Goal: Book appointment/travel/reservation

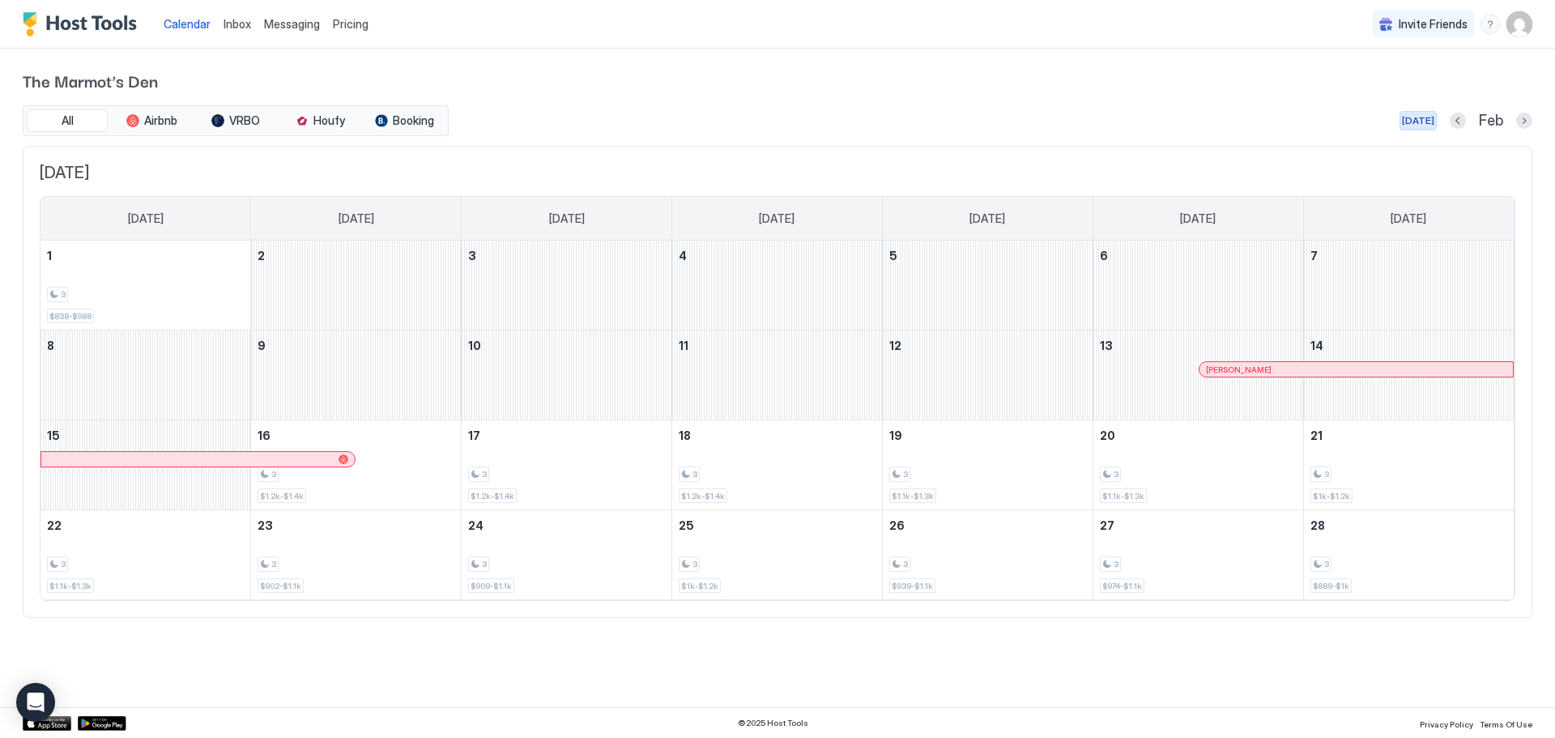
click at [1413, 118] on div "[DATE]" at bounding box center [1417, 120] width 32 height 15
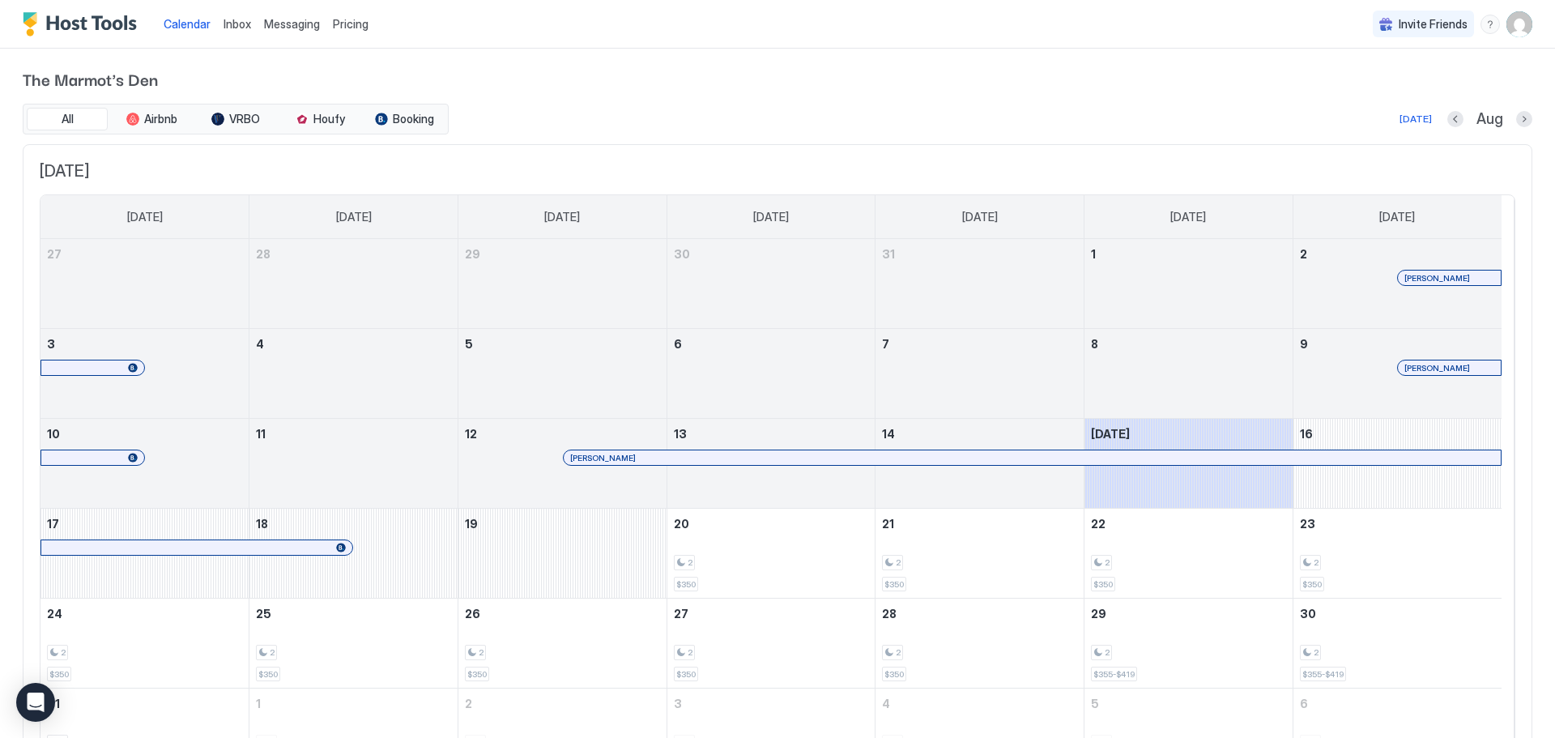
scroll to position [1, 0]
click at [1516, 120] on button "Next month" at bounding box center [1524, 120] width 16 height 16
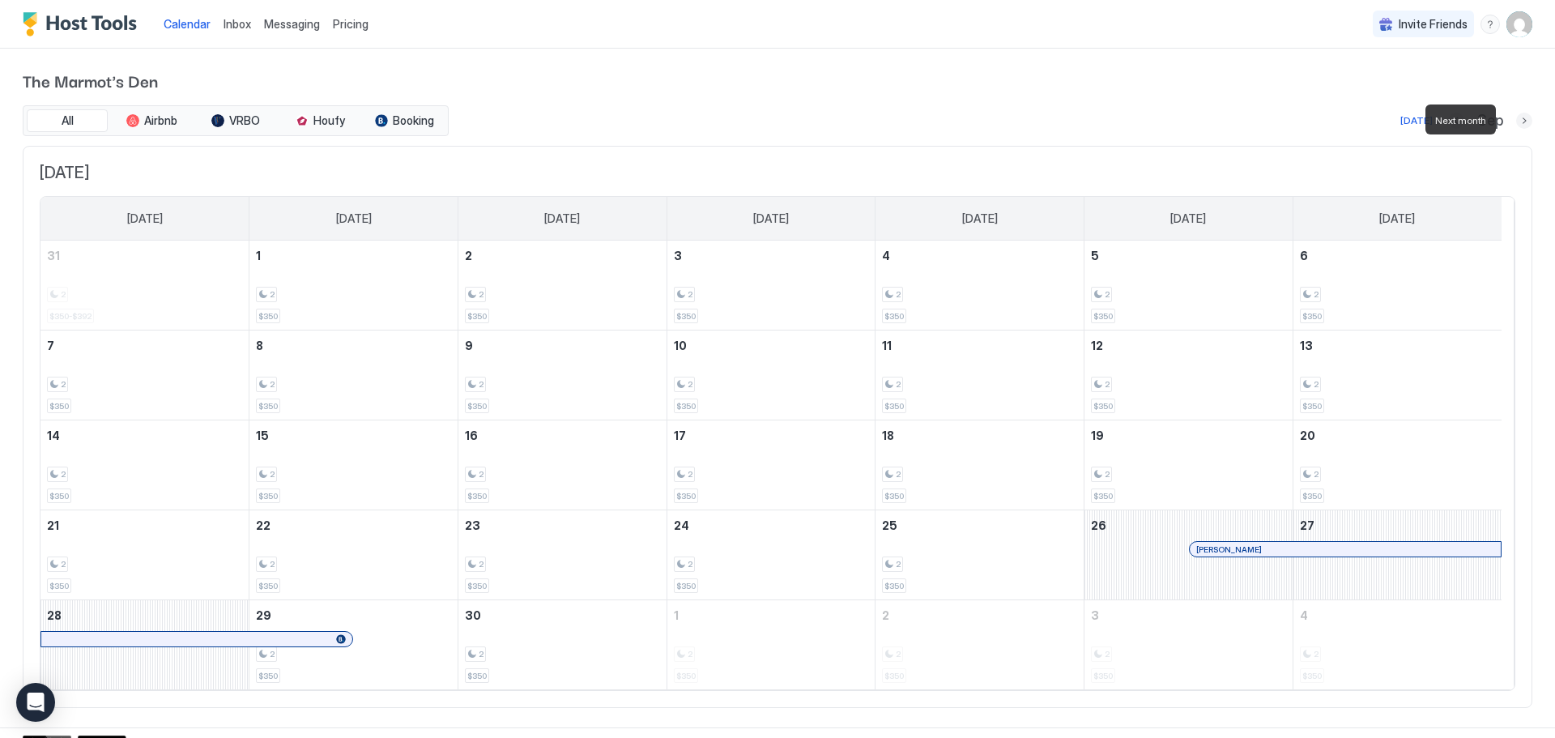
click at [1516, 119] on button "Next month" at bounding box center [1524, 121] width 16 height 16
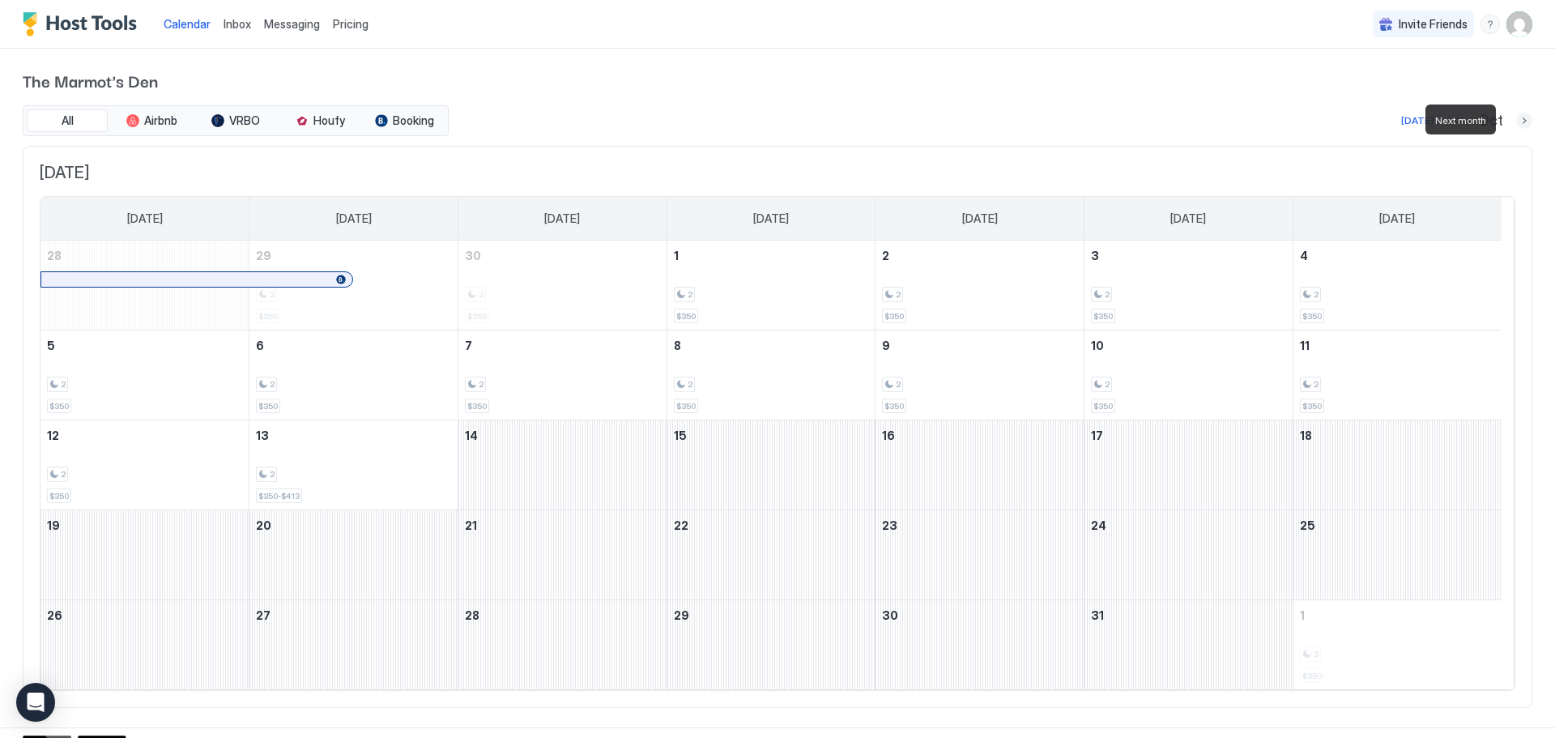
click at [1516, 119] on button "Next month" at bounding box center [1524, 121] width 16 height 16
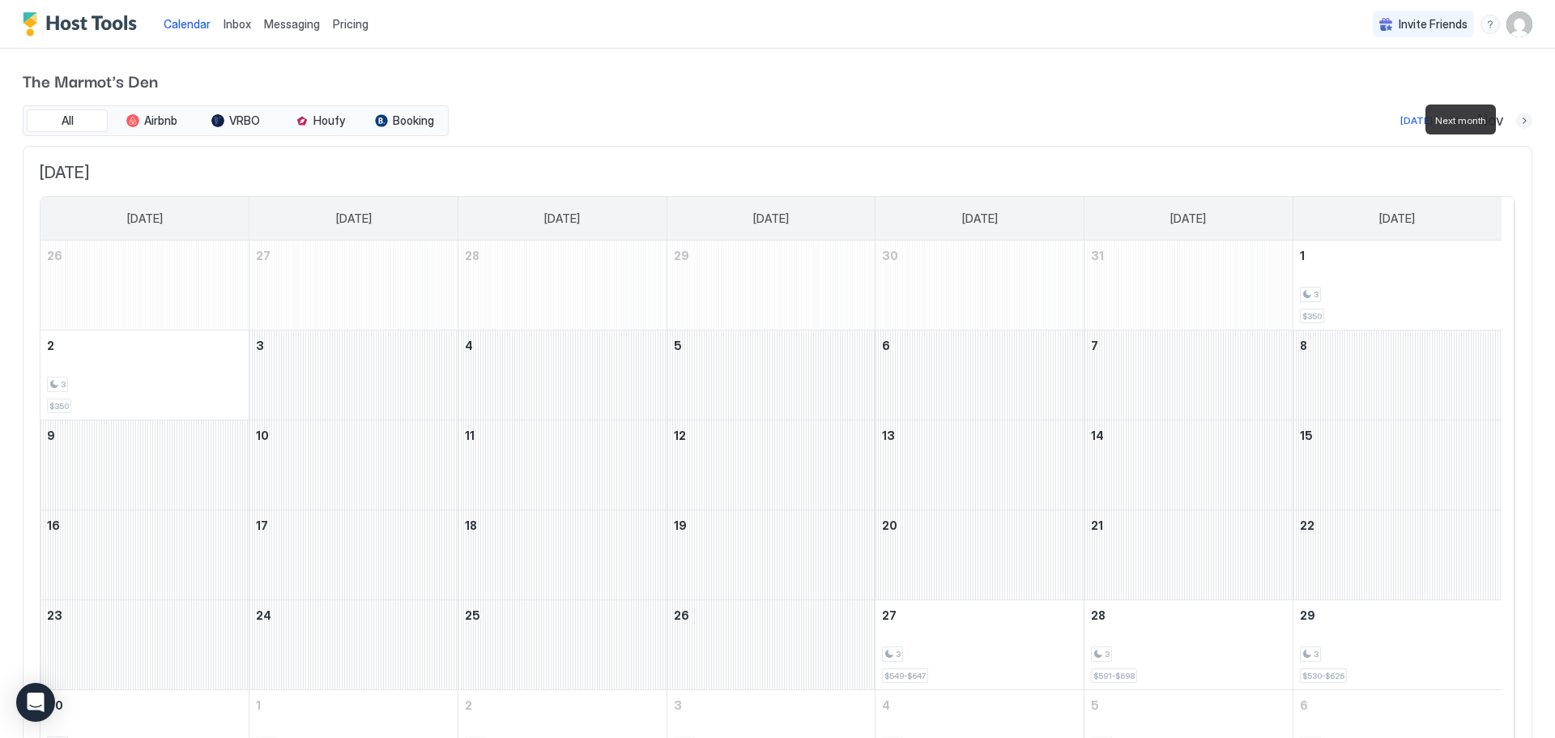
click at [1516, 119] on button "Next month" at bounding box center [1524, 121] width 16 height 16
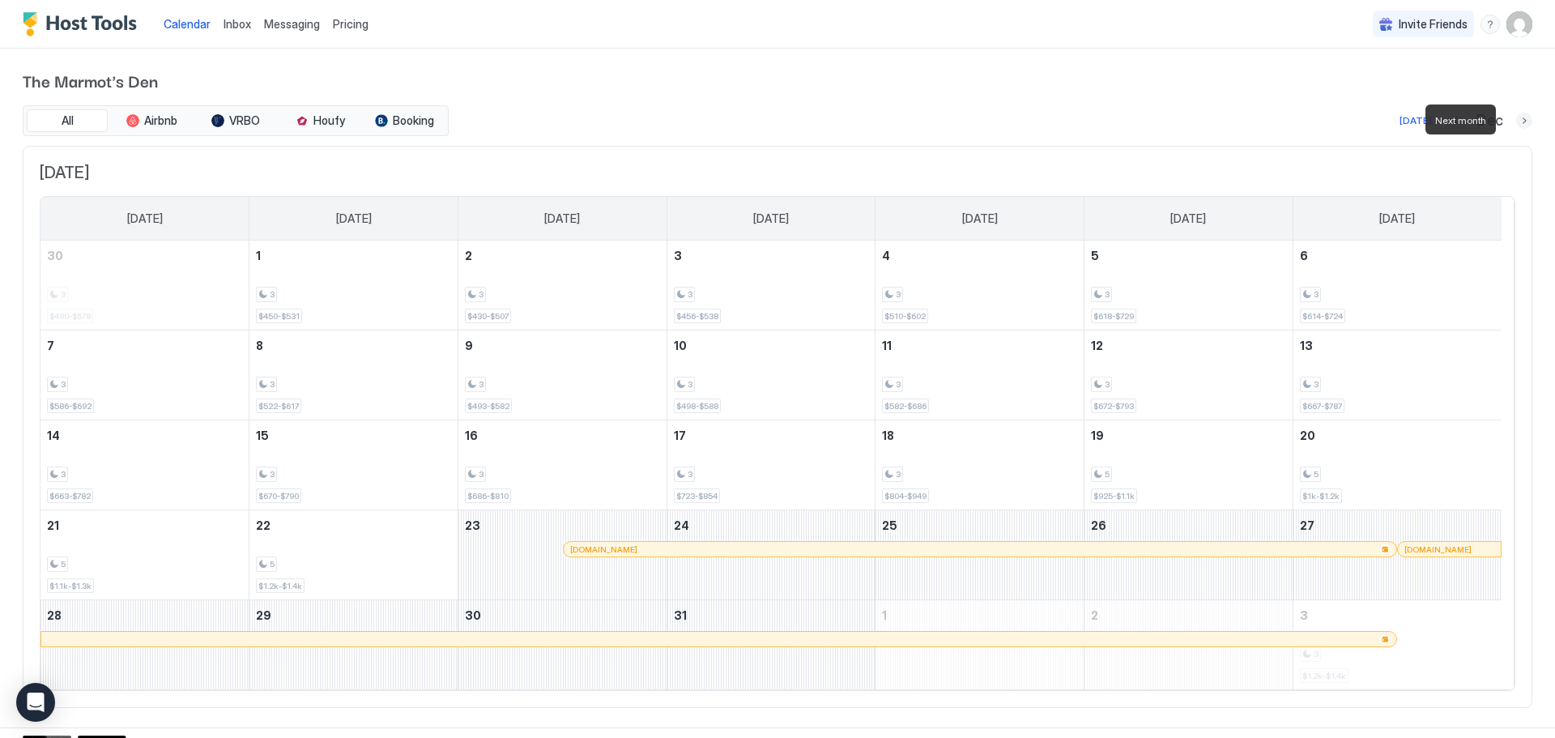
click at [1516, 119] on button "Next month" at bounding box center [1524, 121] width 16 height 16
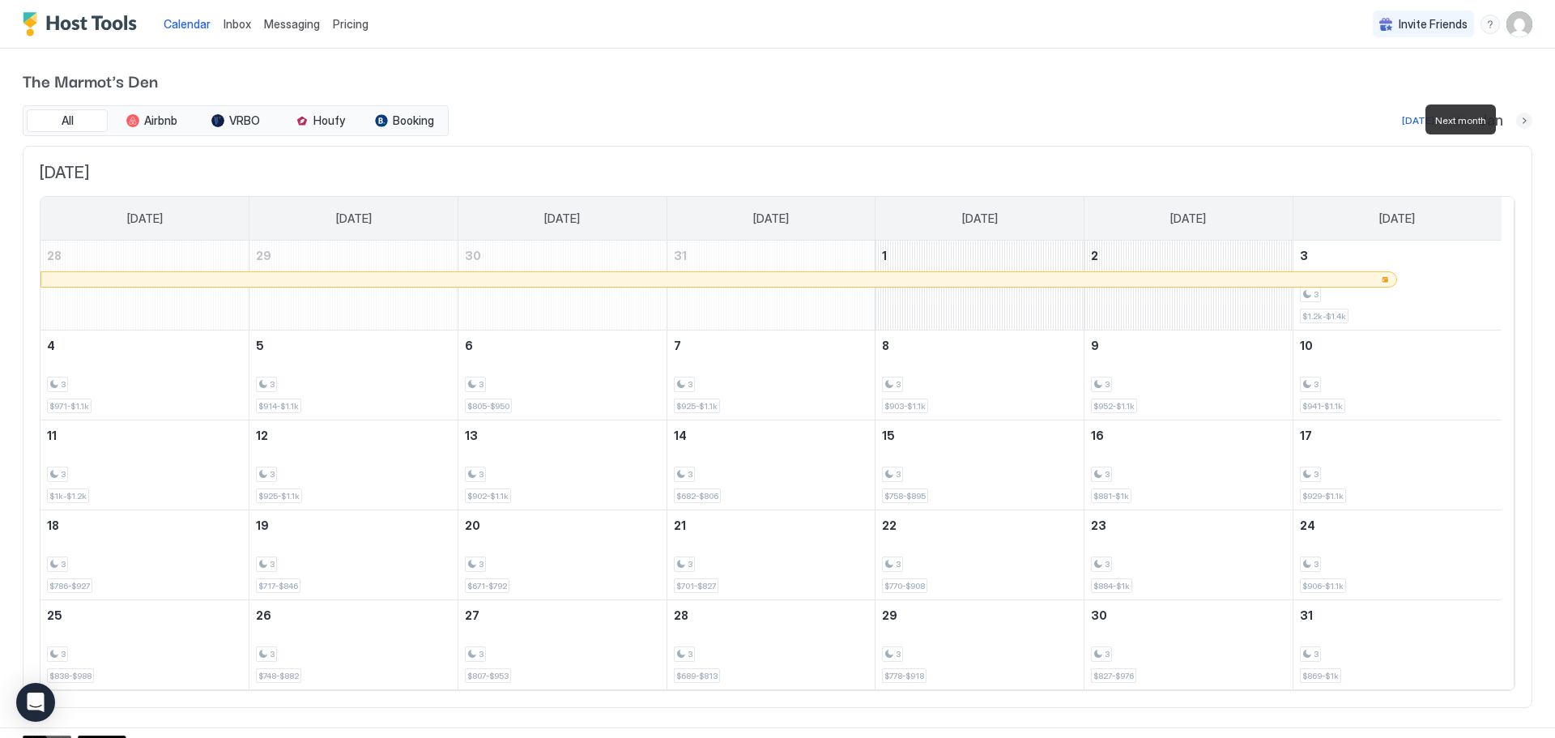
click at [1516, 119] on button "Next month" at bounding box center [1524, 121] width 16 height 16
